Goal: Task Accomplishment & Management: Complete application form

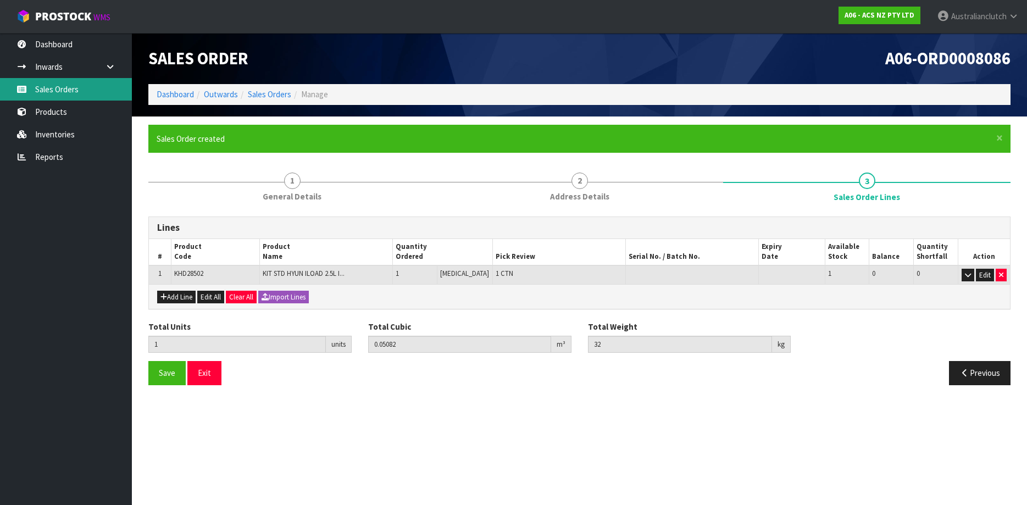
click at [80, 85] on link "Sales Orders" at bounding box center [66, 89] width 132 height 23
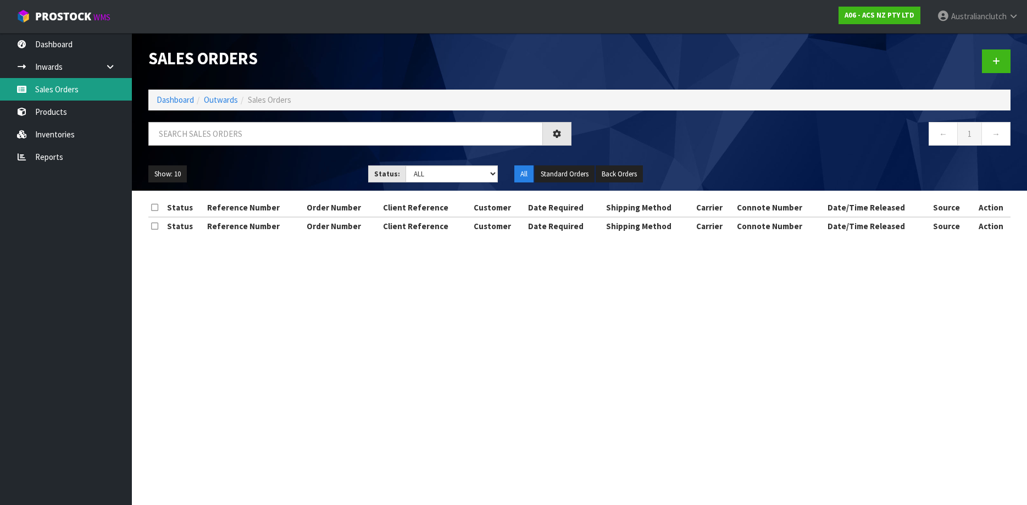
click at [93, 85] on div "Sales Orders Dashboard Outwards Sales Orders ← 1 → Show: 10 5 10 25 50 Status: …" at bounding box center [513, 127] width 1027 height 254
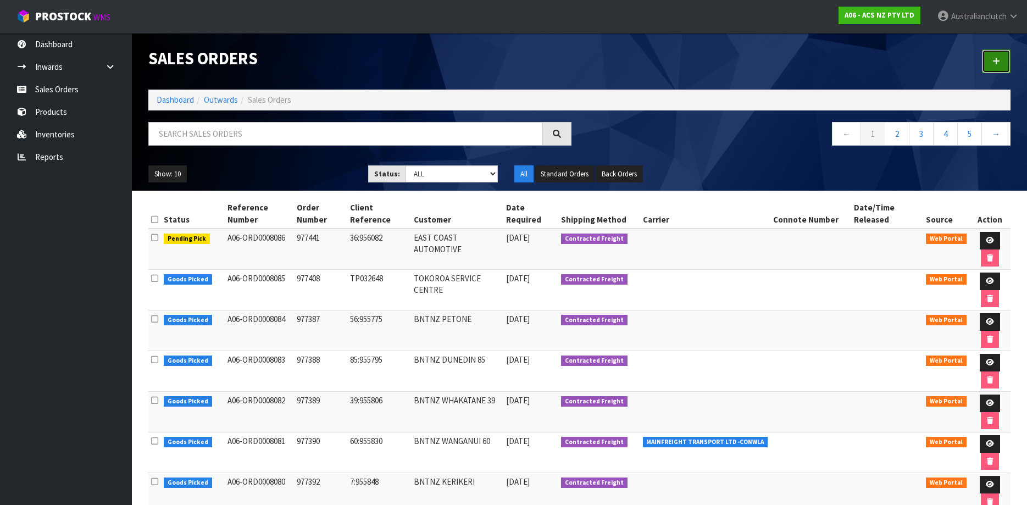
click at [1002, 61] on link at bounding box center [996, 61] width 29 height 24
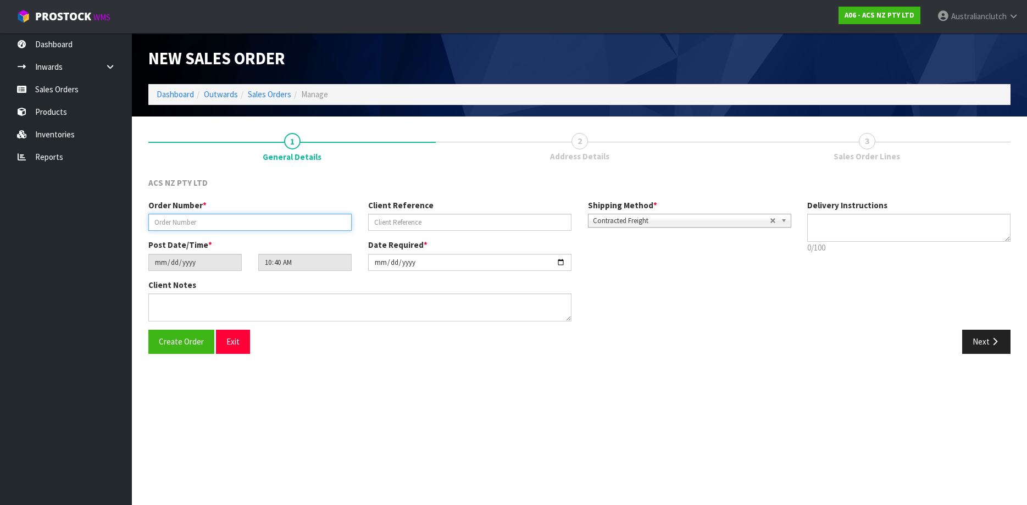
click at [302, 215] on input "text" at bounding box center [249, 222] width 203 height 17
type input "977458"
type input "4706321520"
click at [148, 330] on button "Create Order" at bounding box center [181, 342] width 66 height 24
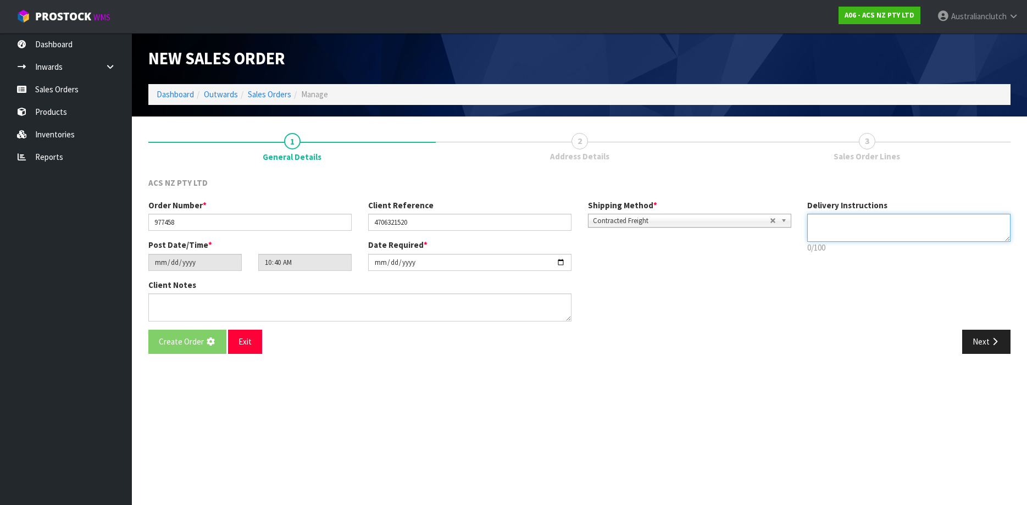
click at [881, 214] on div "Delivery Instructions 0/100 Delivery instructions has exceeded maximum length!" at bounding box center [909, 230] width 220 height 60
click at [883, 223] on textarea at bounding box center [908, 228] width 203 height 28
type textarea "PLEASE SEND VIA NZC"
click at [993, 345] on icon "button" at bounding box center [995, 341] width 10 height 8
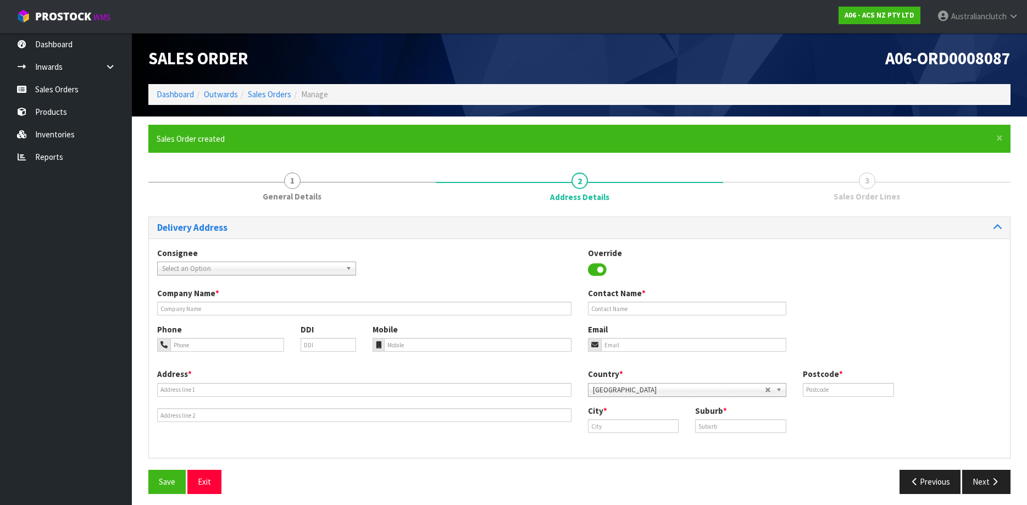
click at [234, 265] on span "Select an Option" at bounding box center [251, 268] width 179 height 13
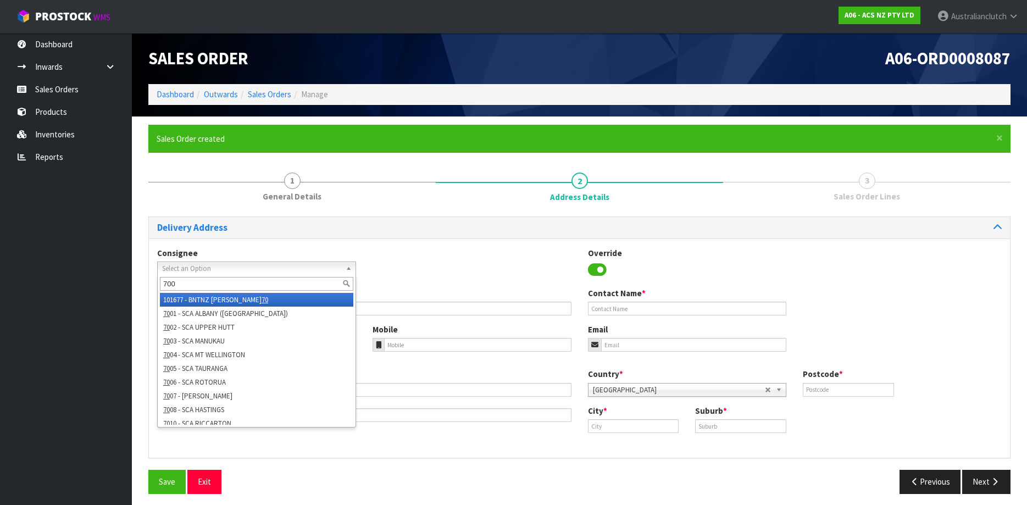
type input "7004"
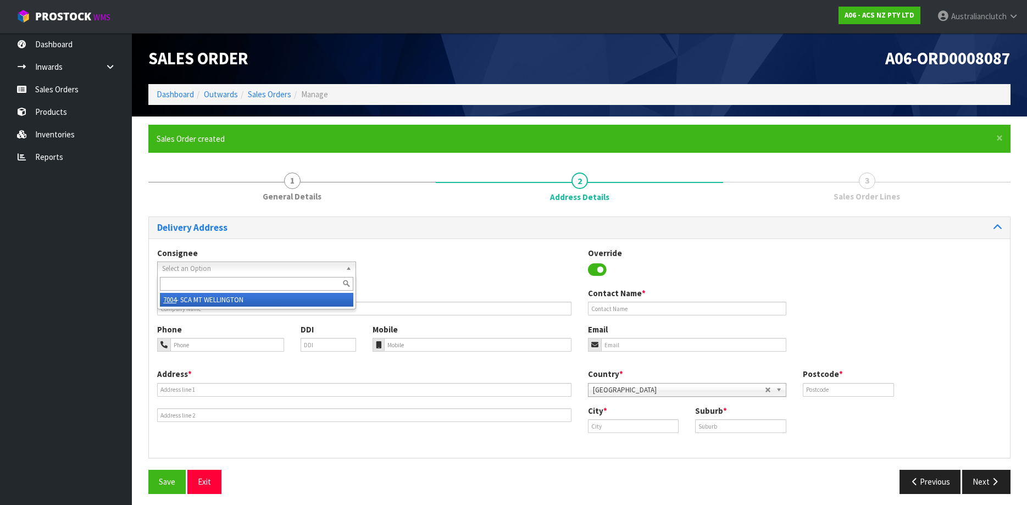
type input "SCA MT WELLINGTON"
type input "09 5746435"
type input "[EMAIL_ADDRESS][DOMAIN_NAME]"
type input "43 MT [GEOGRAPHIC_DATA]"
type input "1060"
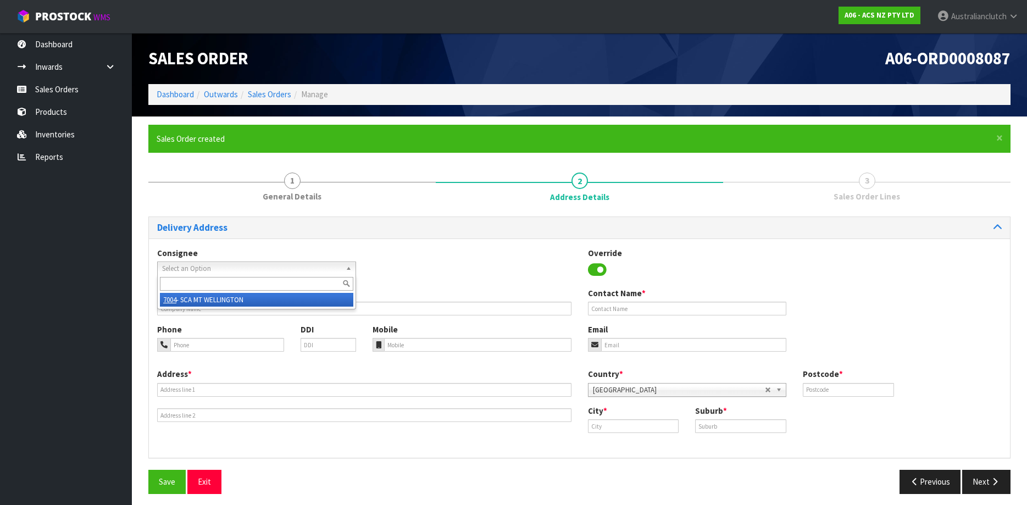
type input "[GEOGRAPHIC_DATA]"
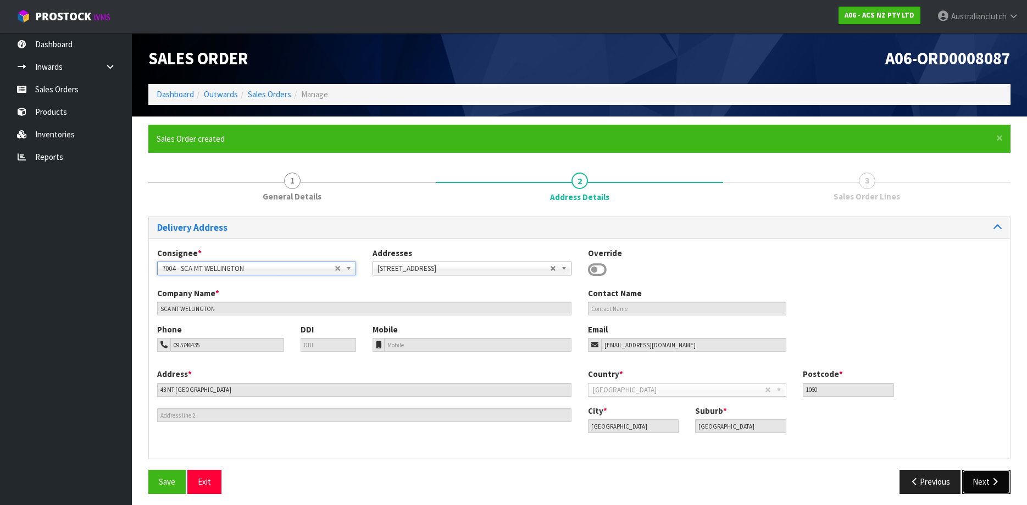
drag, startPoint x: 995, startPoint y: 488, endPoint x: 990, endPoint y: 486, distance: 5.7
click at [995, 487] on button "Next" at bounding box center [986, 482] width 48 height 24
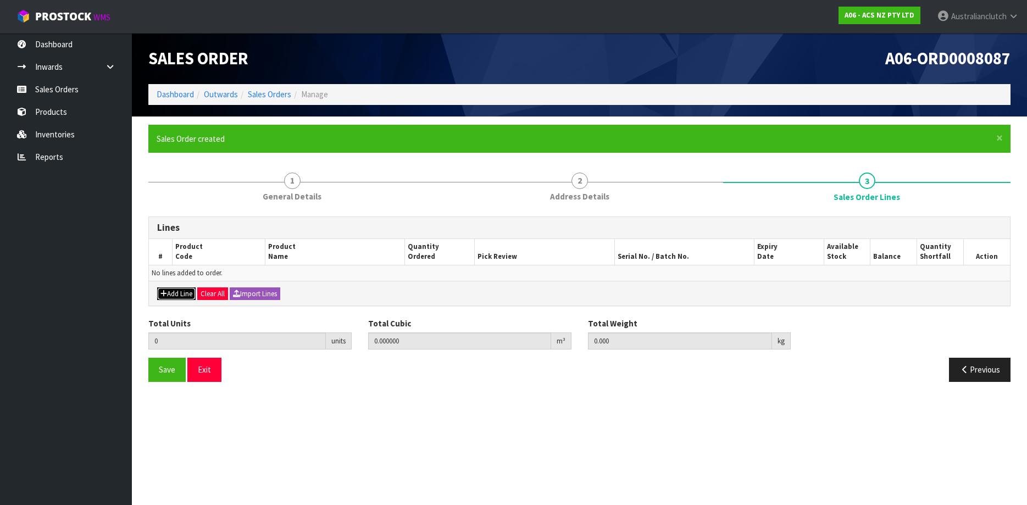
click at [162, 291] on icon "button" at bounding box center [163, 293] width 7 height 7
type input "0"
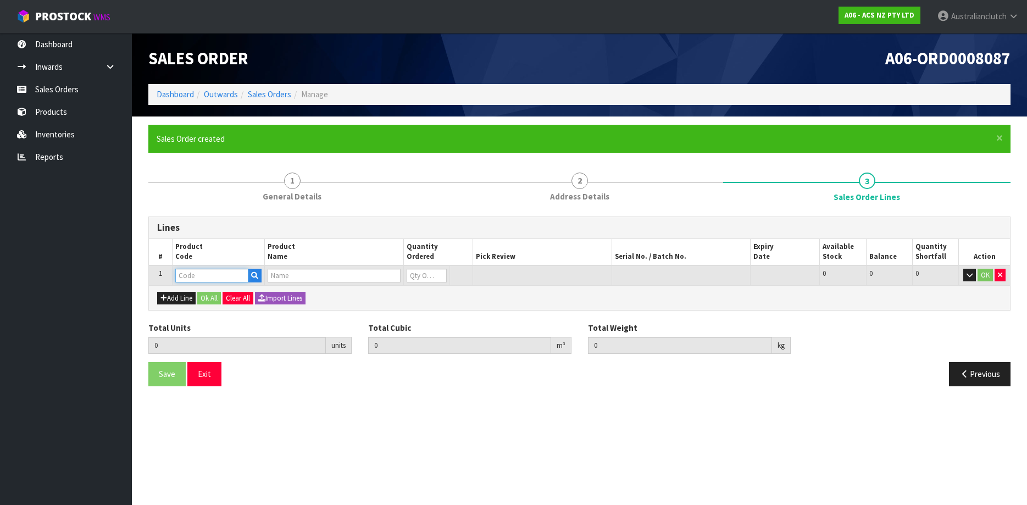
click at [191, 270] on input "text" at bounding box center [211, 276] width 73 height 14
type input "CLCSZ009"
type input "0.000000"
type input "0.000"
type input "CLUTCH CABLE SUZUKI JIMNY"
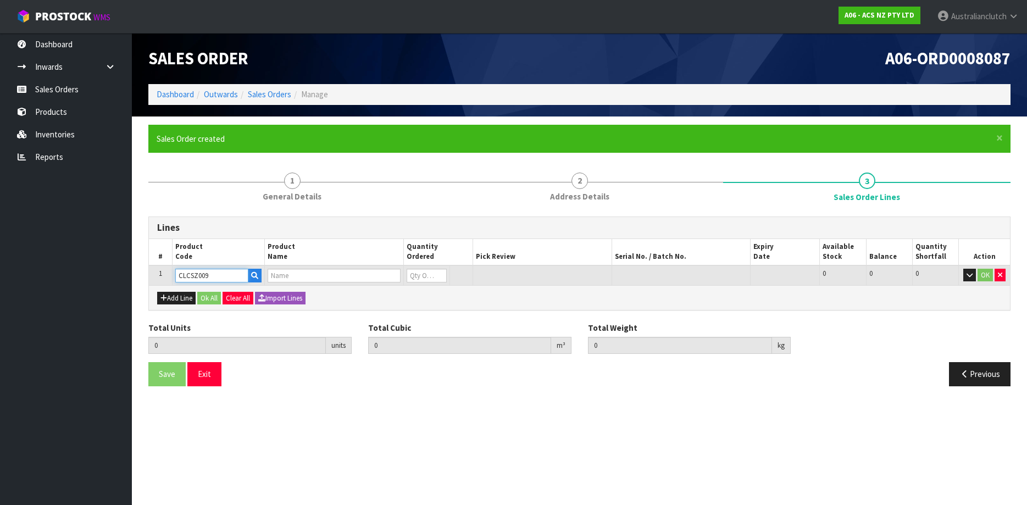
type input "0"
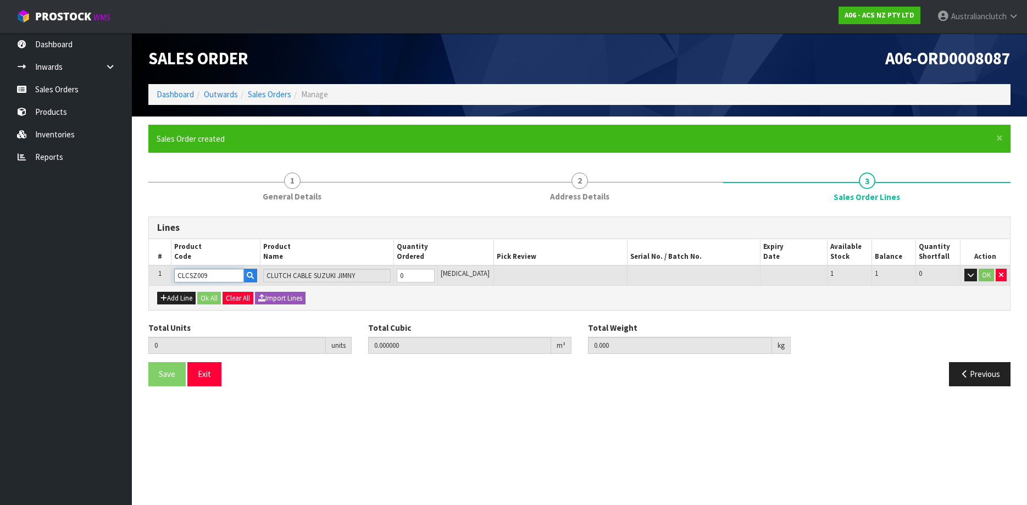
type input "CLCSZ009"
click at [435, 270] on input "0" at bounding box center [416, 276] width 38 height 14
type input "1"
type input "0.00702"
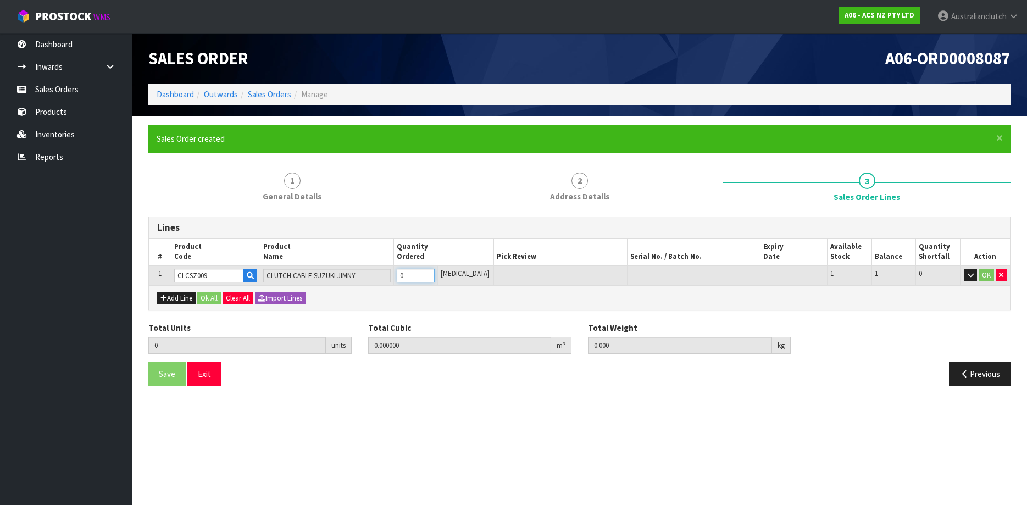
type input "0.9"
type input "1"
click at [435, 272] on input "1" at bounding box center [416, 276] width 38 height 14
drag, startPoint x: 989, startPoint y: 276, endPoint x: 987, endPoint y: 286, distance: 10.1
click at [989, 277] on button "OK" at bounding box center [986, 275] width 15 height 13
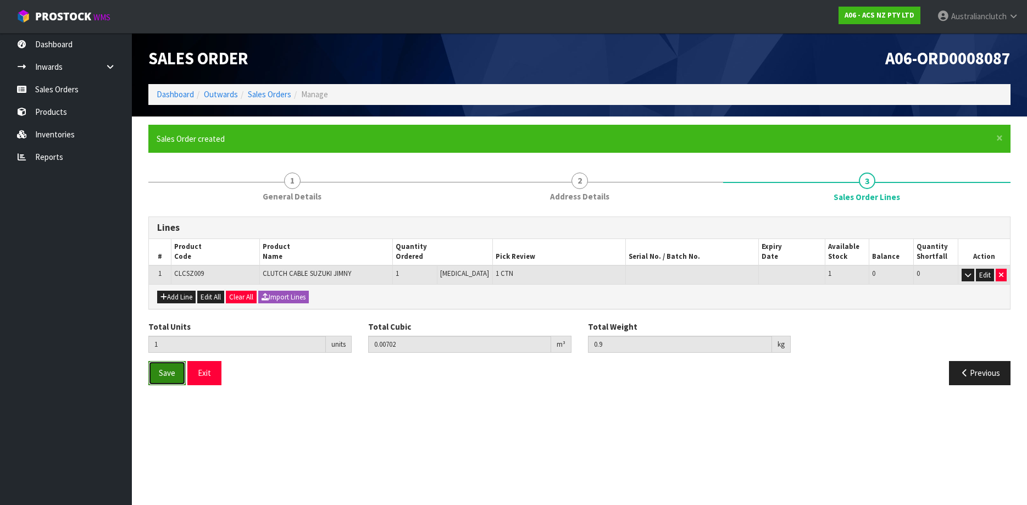
click at [170, 370] on span "Save" at bounding box center [167, 373] width 16 height 10
